Goal: Find specific page/section: Find specific page/section

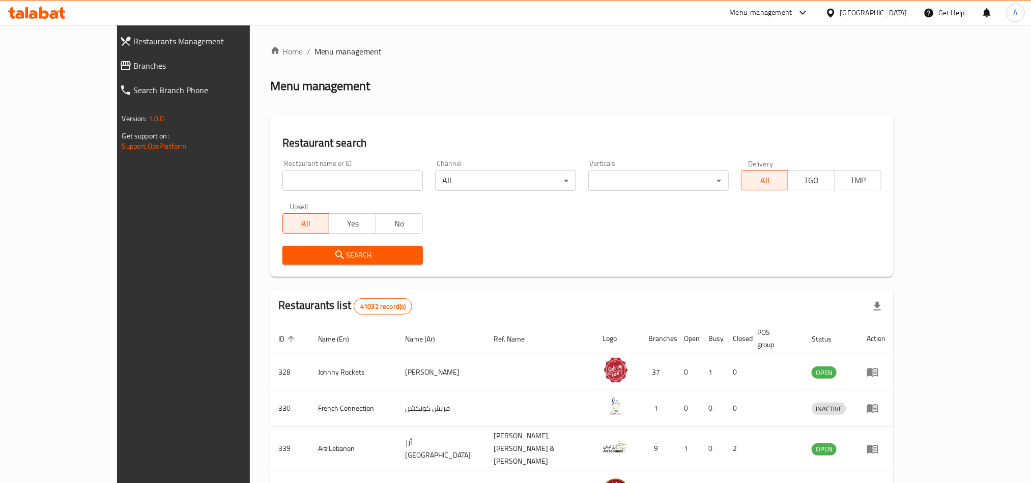
click at [339, 180] on input "search" at bounding box center [352, 180] width 140 height 20
paste input "661666"
type input "661666"
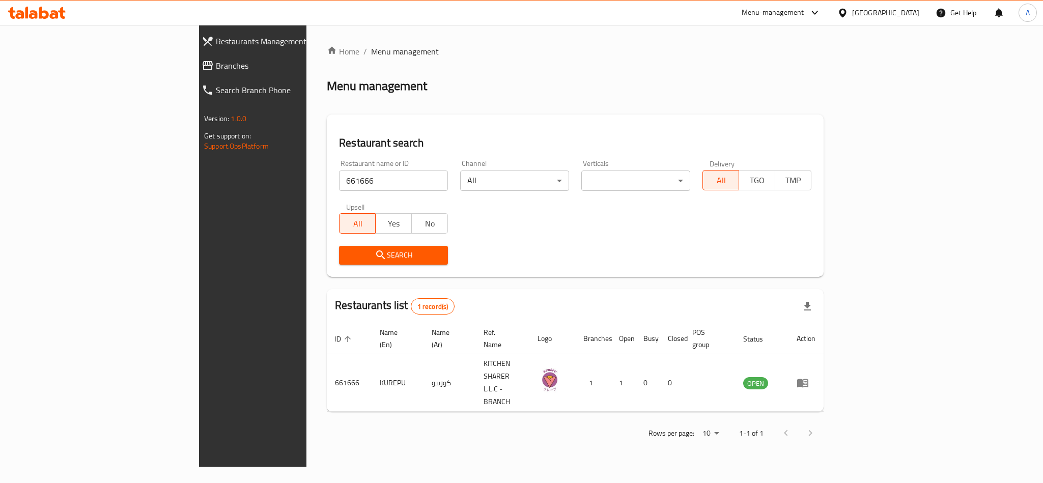
click at [216, 66] on span "Branches" at bounding box center [290, 66] width 149 height 12
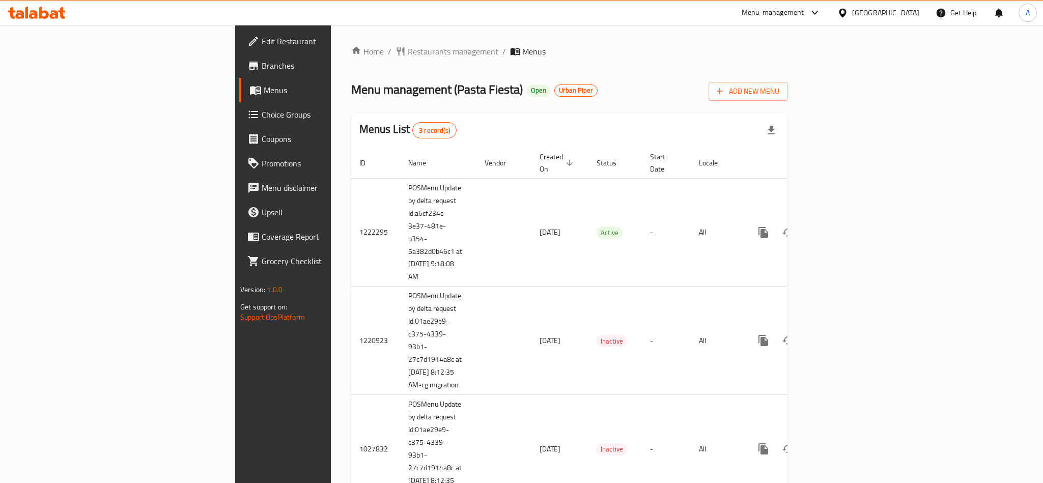
click at [47, 12] on icon at bounding box center [44, 13] width 10 height 12
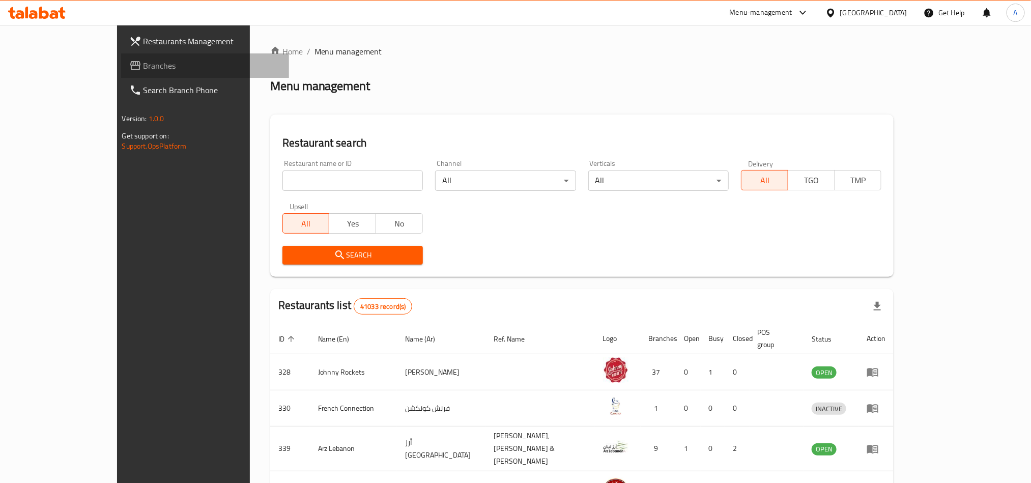
click at [143, 63] on span "Branches" at bounding box center [211, 66] width 137 height 12
click at [282, 178] on input "search" at bounding box center [352, 180] width 140 height 20
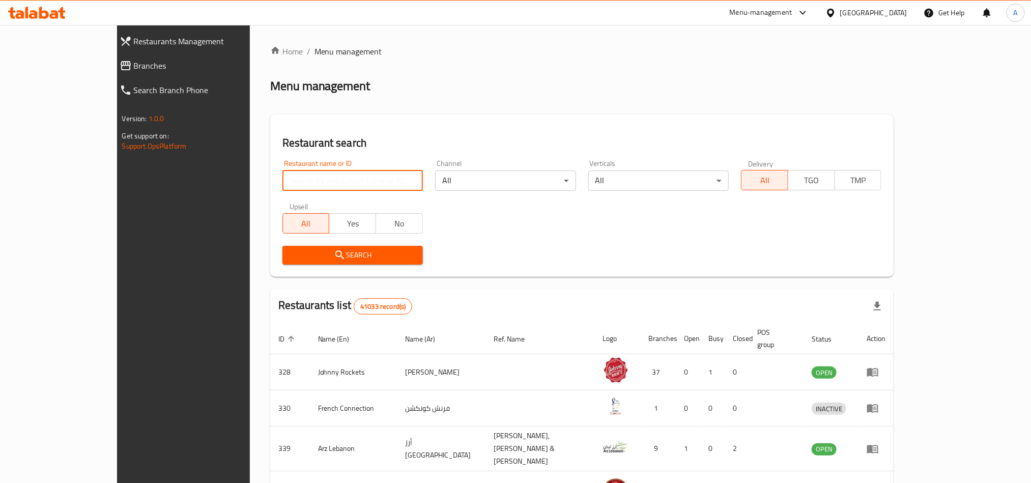
paste input "702845"
type input "702845"
click at [291, 260] on span "Search" at bounding box center [353, 255] width 124 height 13
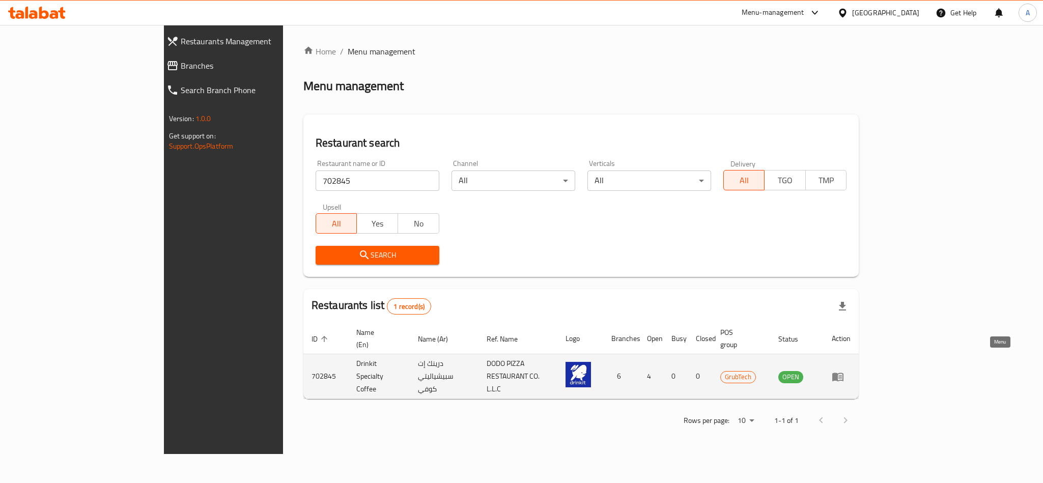
click at [850, 370] on link "enhanced table" at bounding box center [840, 376] width 19 height 12
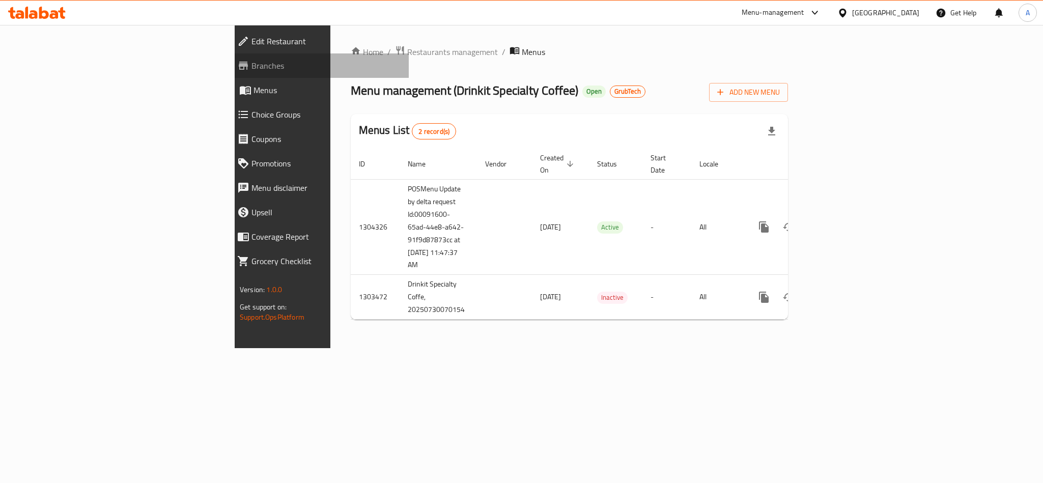
click at [251, 65] on span "Branches" at bounding box center [325, 66] width 149 height 12
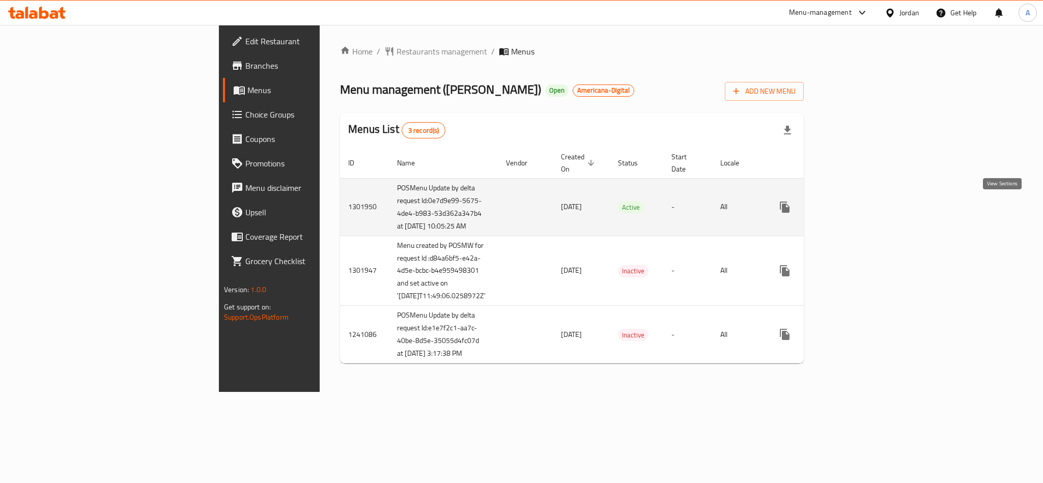
click at [864, 208] on icon "enhanced table" at bounding box center [858, 207] width 12 height 12
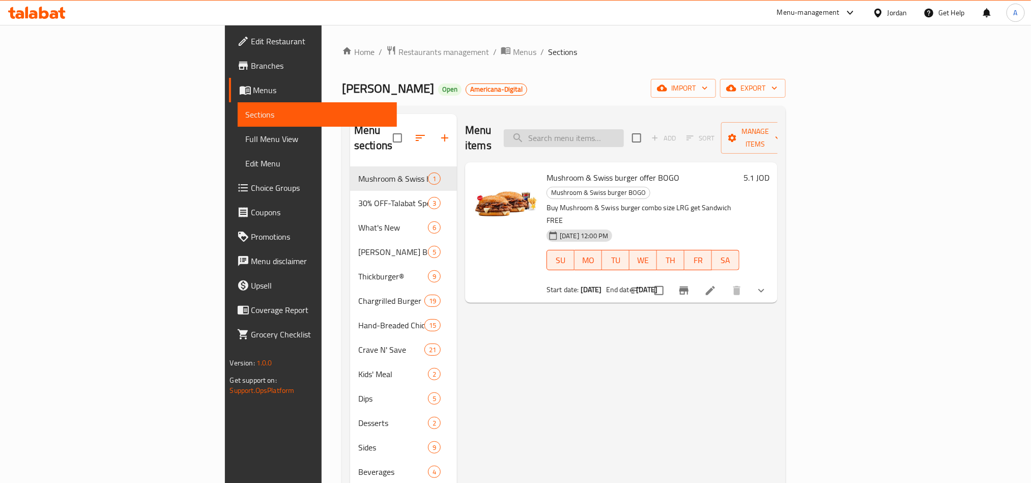
click at [624, 134] on input "search" at bounding box center [564, 138] width 120 height 18
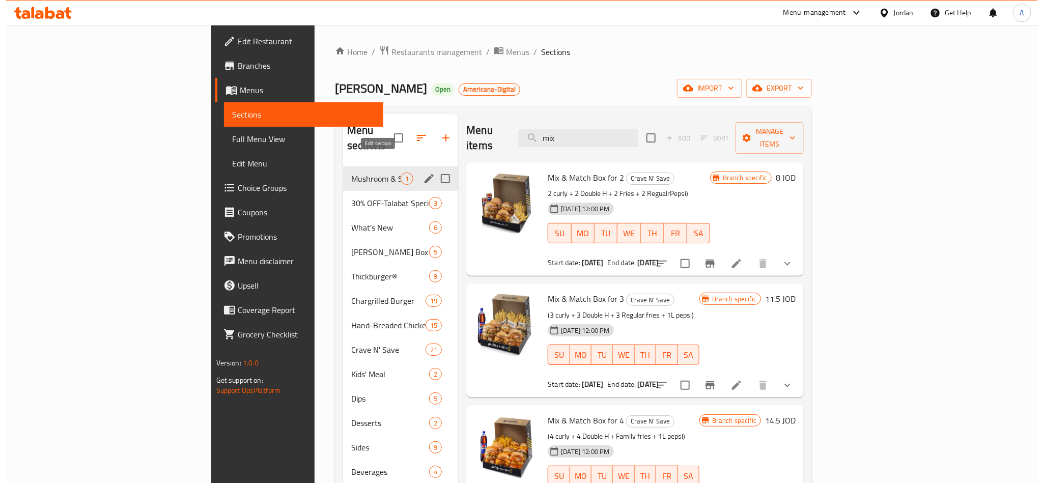
scroll to position [76, 0]
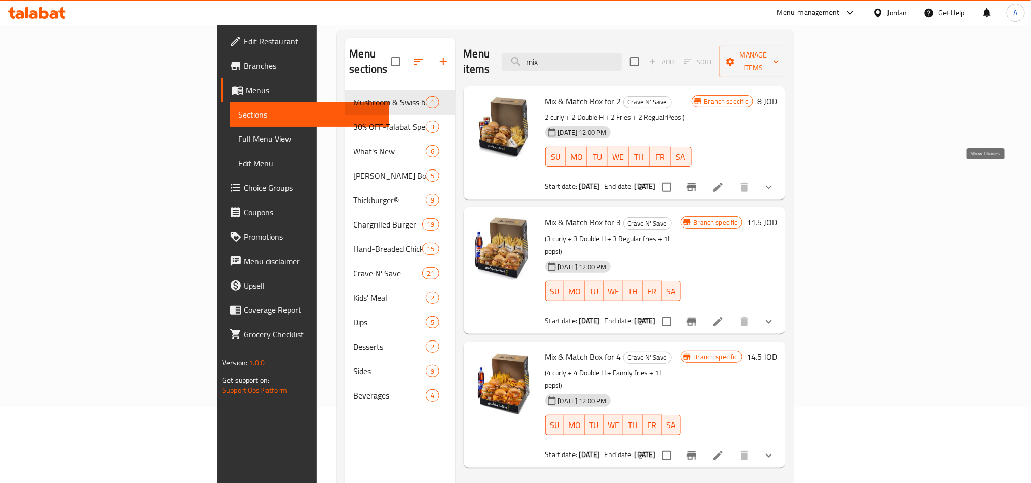
type input "mix"
click at [775, 181] on icon "show more" at bounding box center [769, 187] width 12 height 12
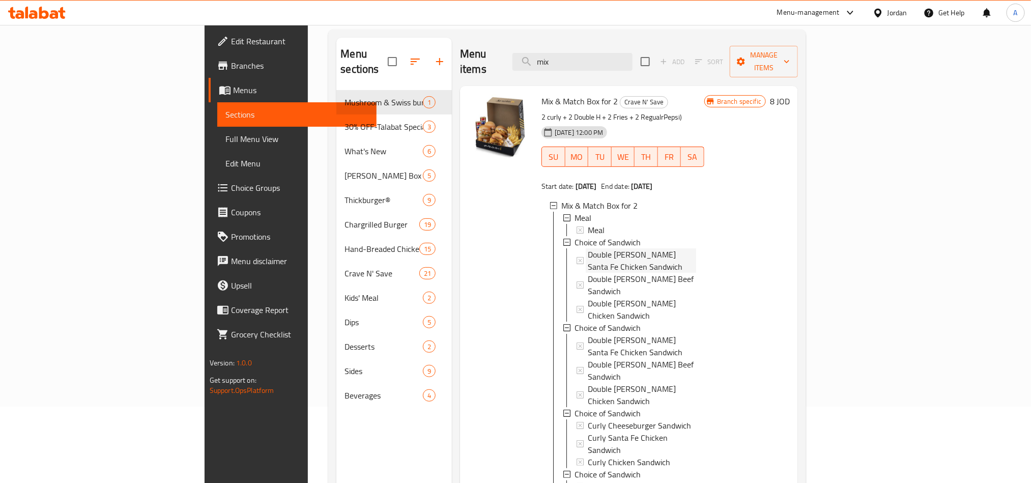
click at [610, 248] on span "Double Hardee Santa Fe Chicken Sandwich" at bounding box center [642, 260] width 108 height 24
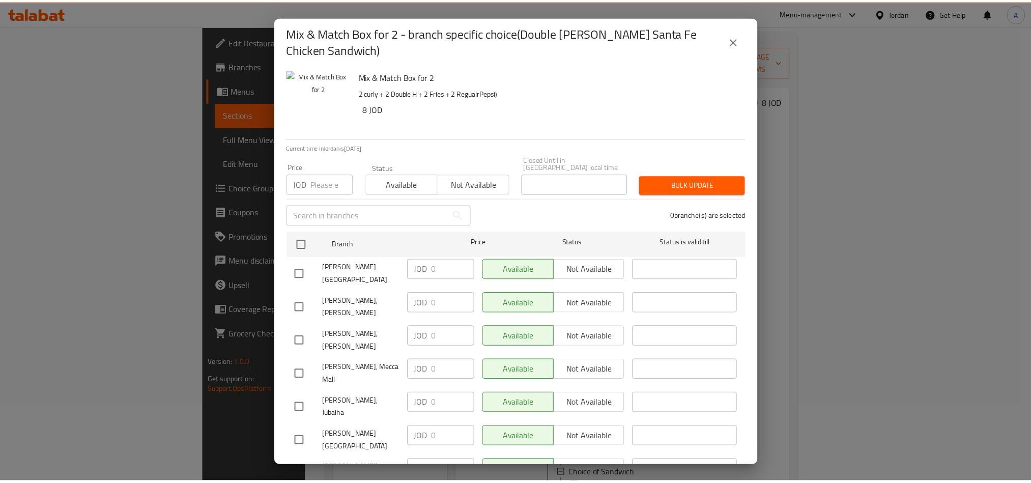
scroll to position [130, 0]
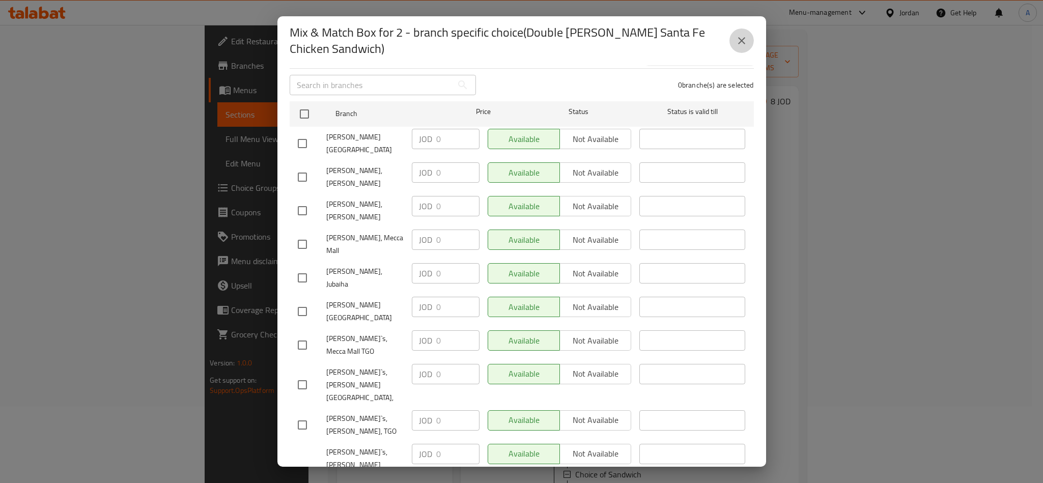
click at [736, 40] on icon "close" at bounding box center [741, 41] width 12 height 12
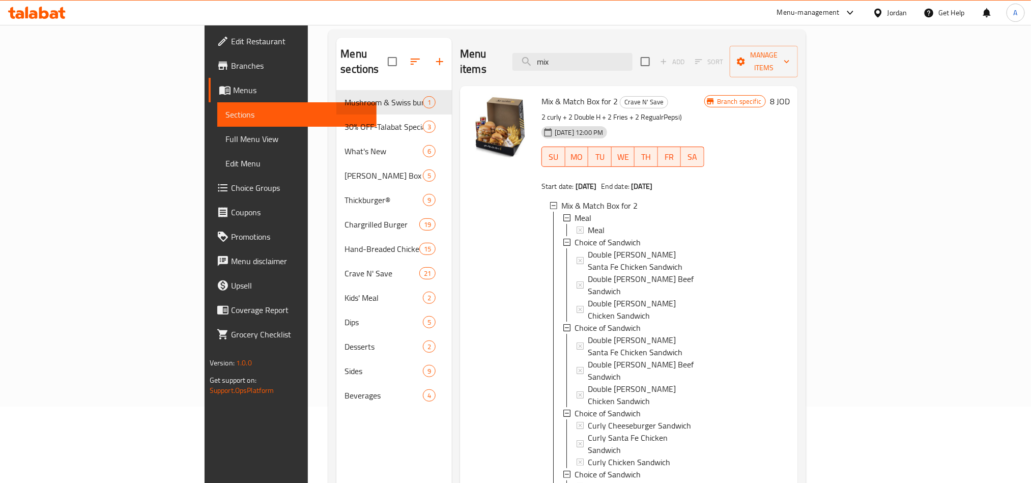
click at [43, 11] on icon at bounding box center [44, 13] width 10 height 12
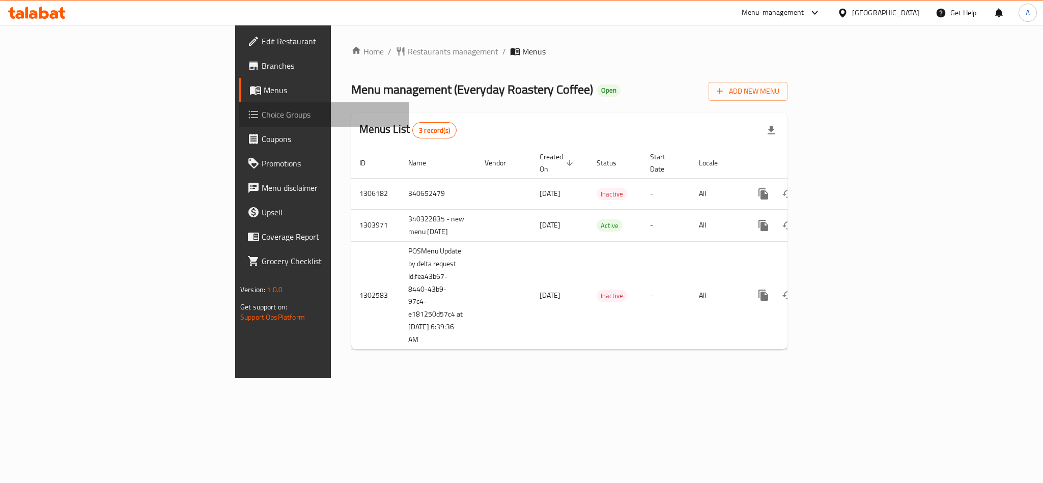
click at [262, 121] on span "Choice Groups" at bounding box center [331, 114] width 139 height 12
